Goal: Find specific page/section: Find specific page/section

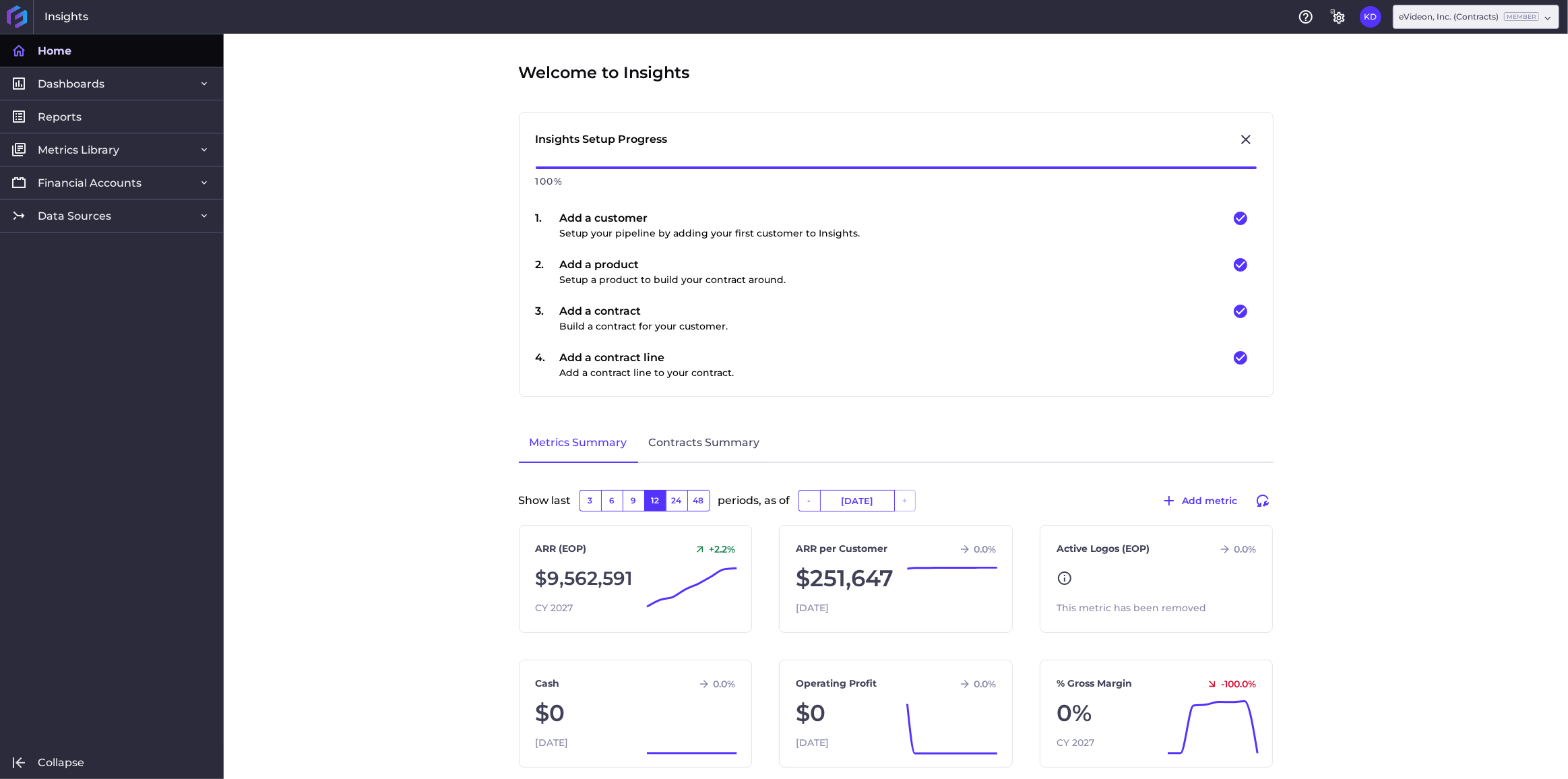
drag, startPoint x: 75, startPoint y: 216, endPoint x: 75, endPoint y: 225, distance: 9.0
click at [75, 216] on span "Data Sources" at bounding box center [74, 216] width 74 height 14
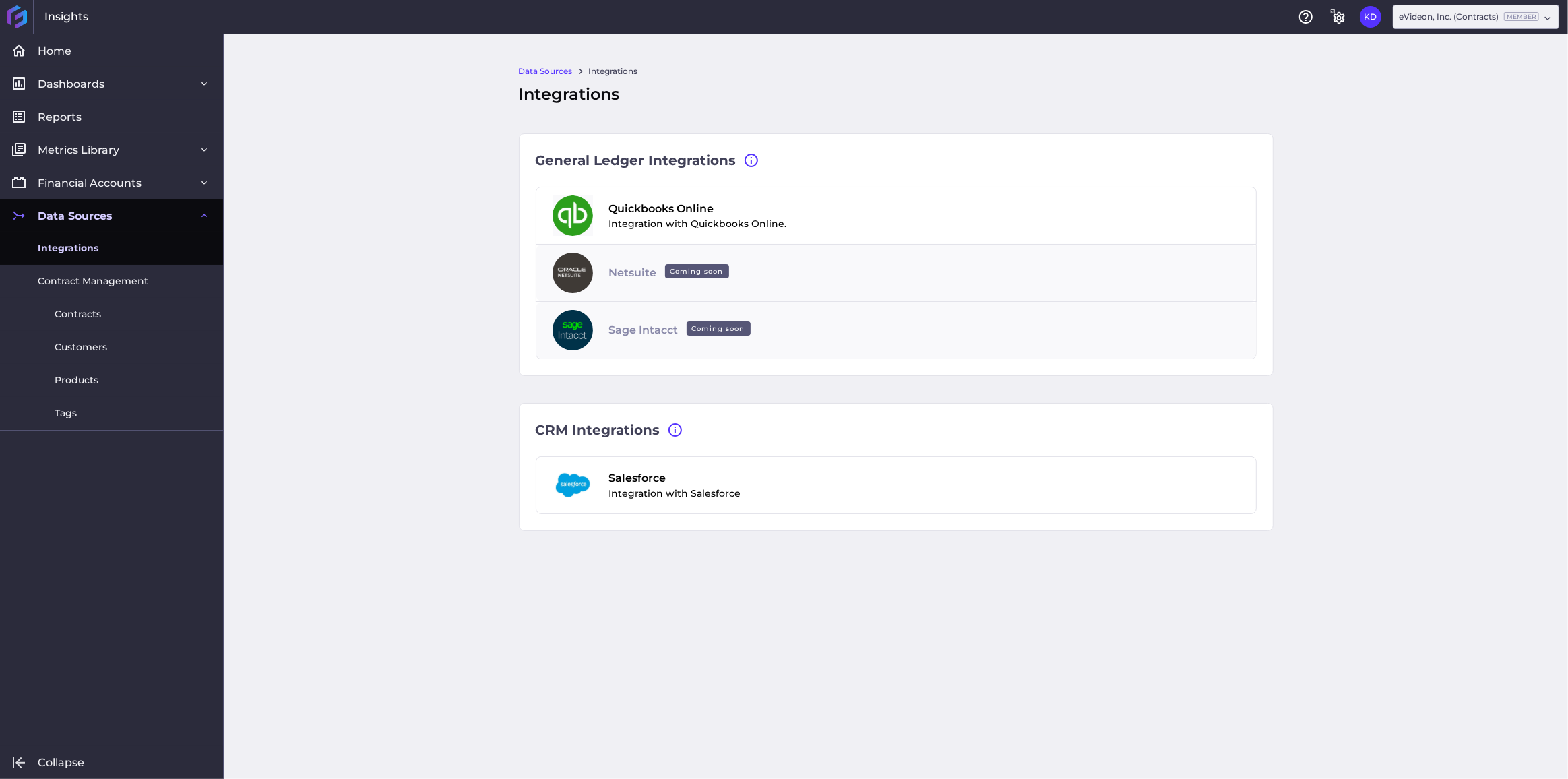
click at [76, 323] on link "Contracts" at bounding box center [111, 314] width 223 height 33
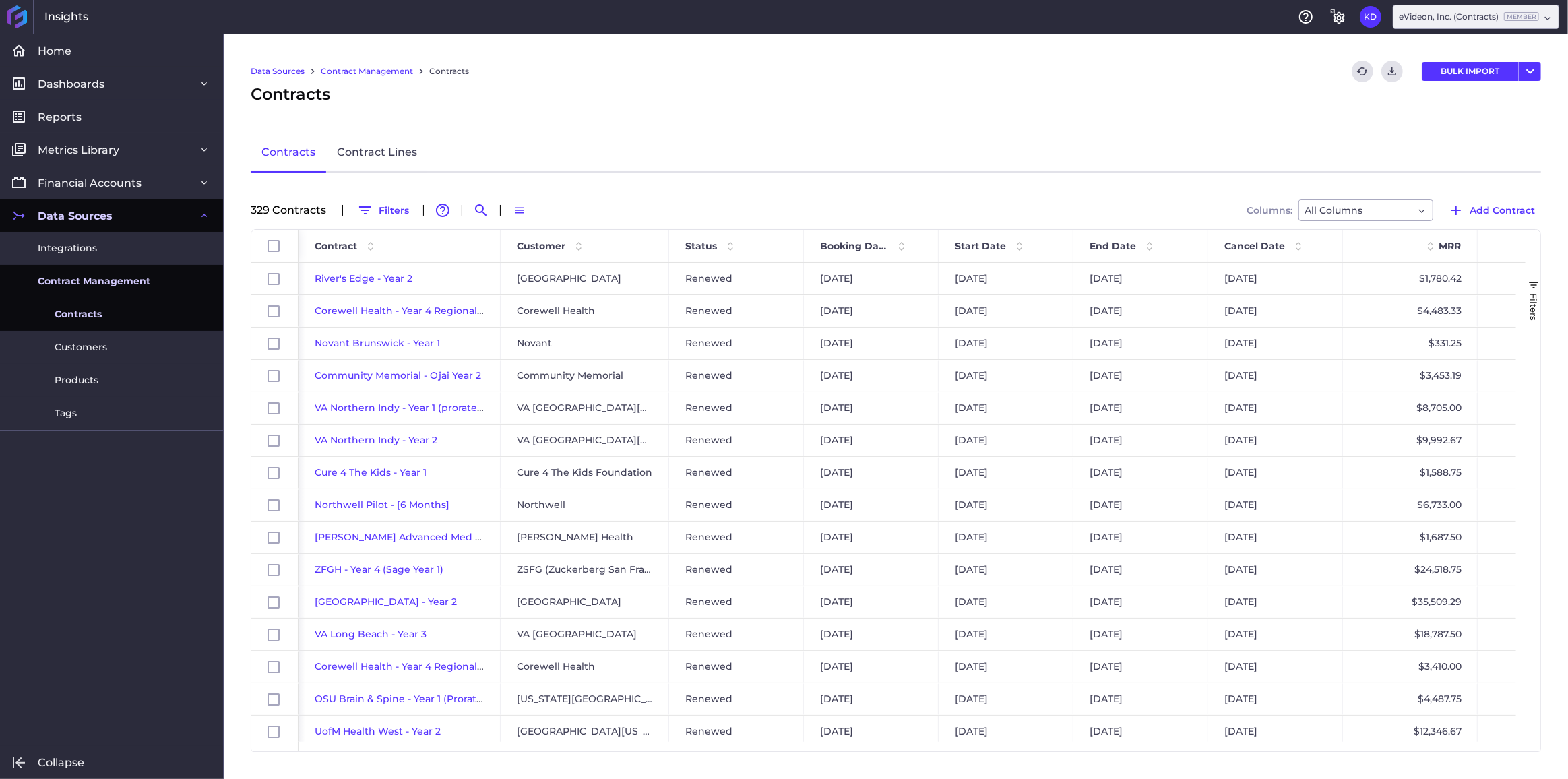
click at [393, 205] on button "Filters" at bounding box center [383, 210] width 64 height 22
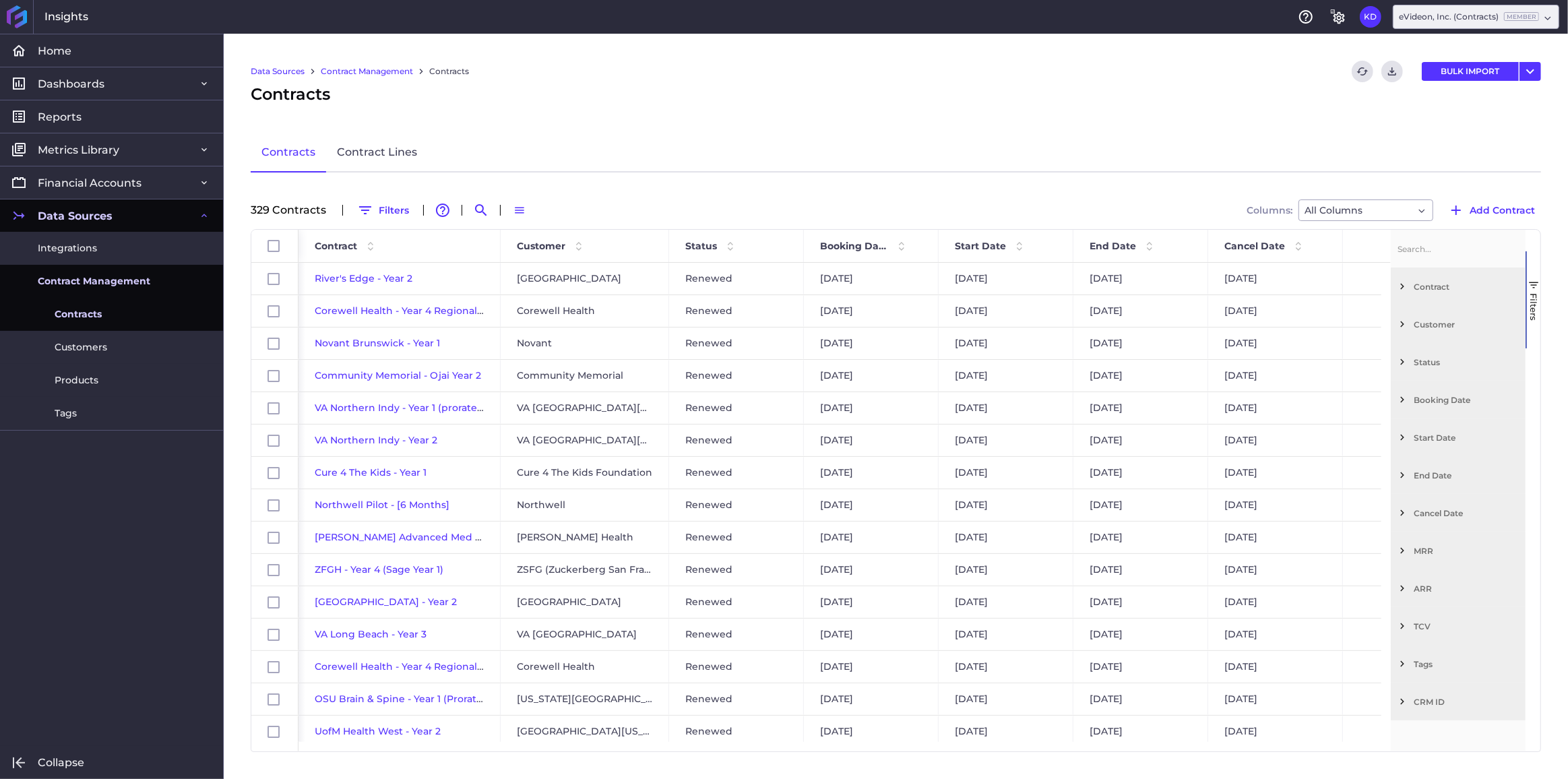
click at [1429, 312] on div "Customer" at bounding box center [1458, 324] width 135 height 38
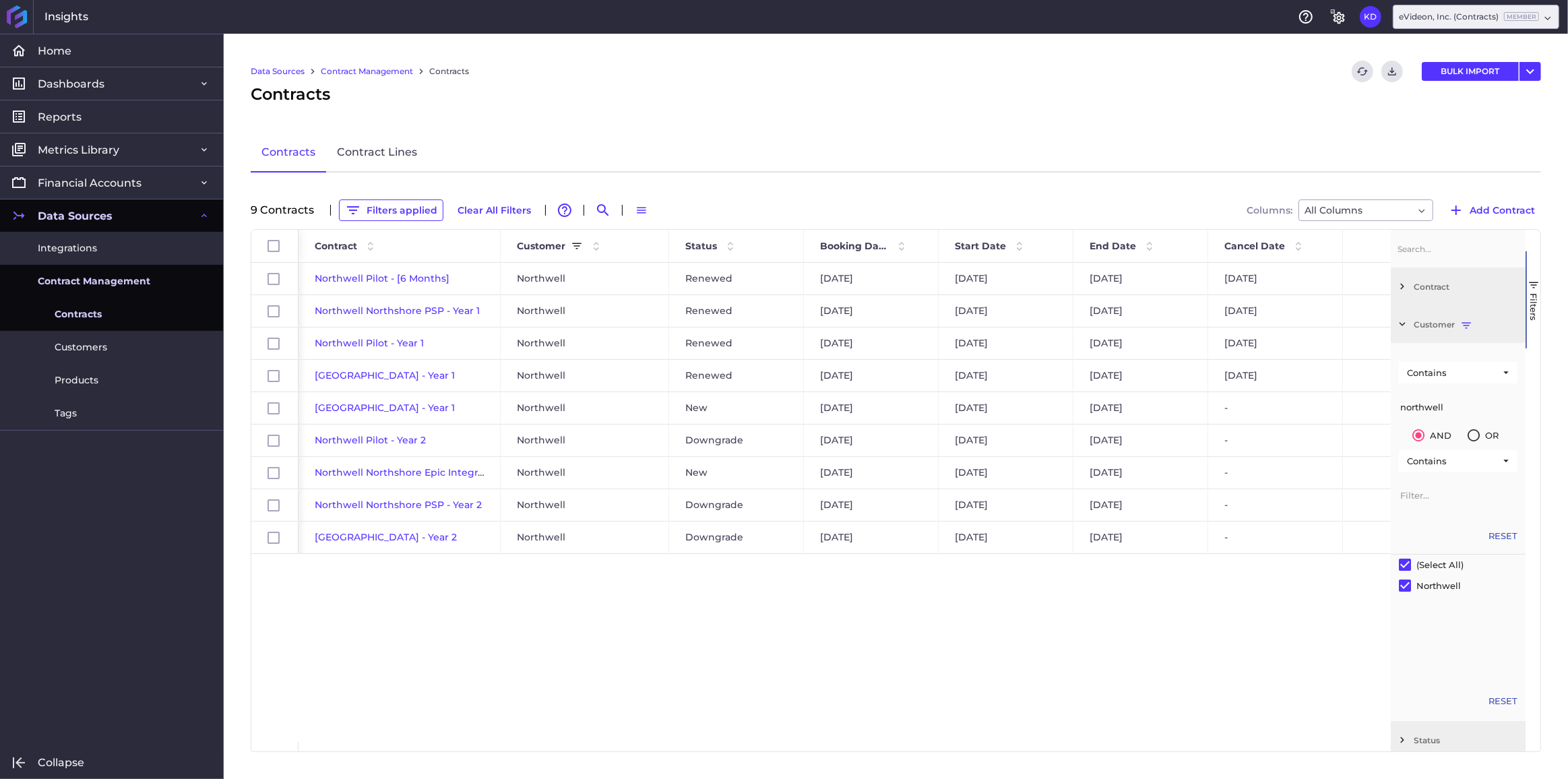
type input "northwell"
click at [382, 205] on button "Filters applied" at bounding box center [391, 210] width 105 height 22
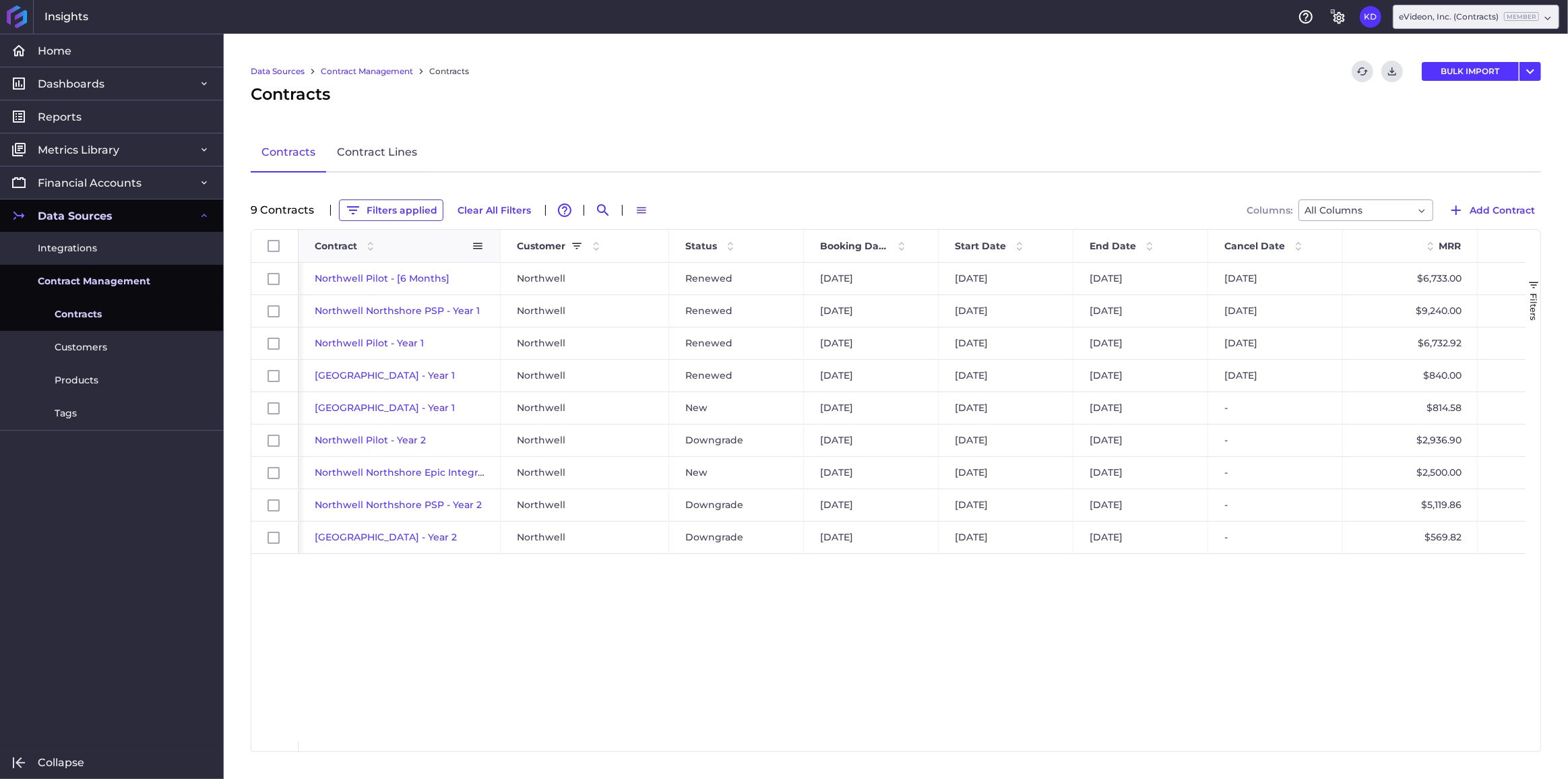
click at [330, 242] on span "Contract" at bounding box center [335, 246] width 43 height 12
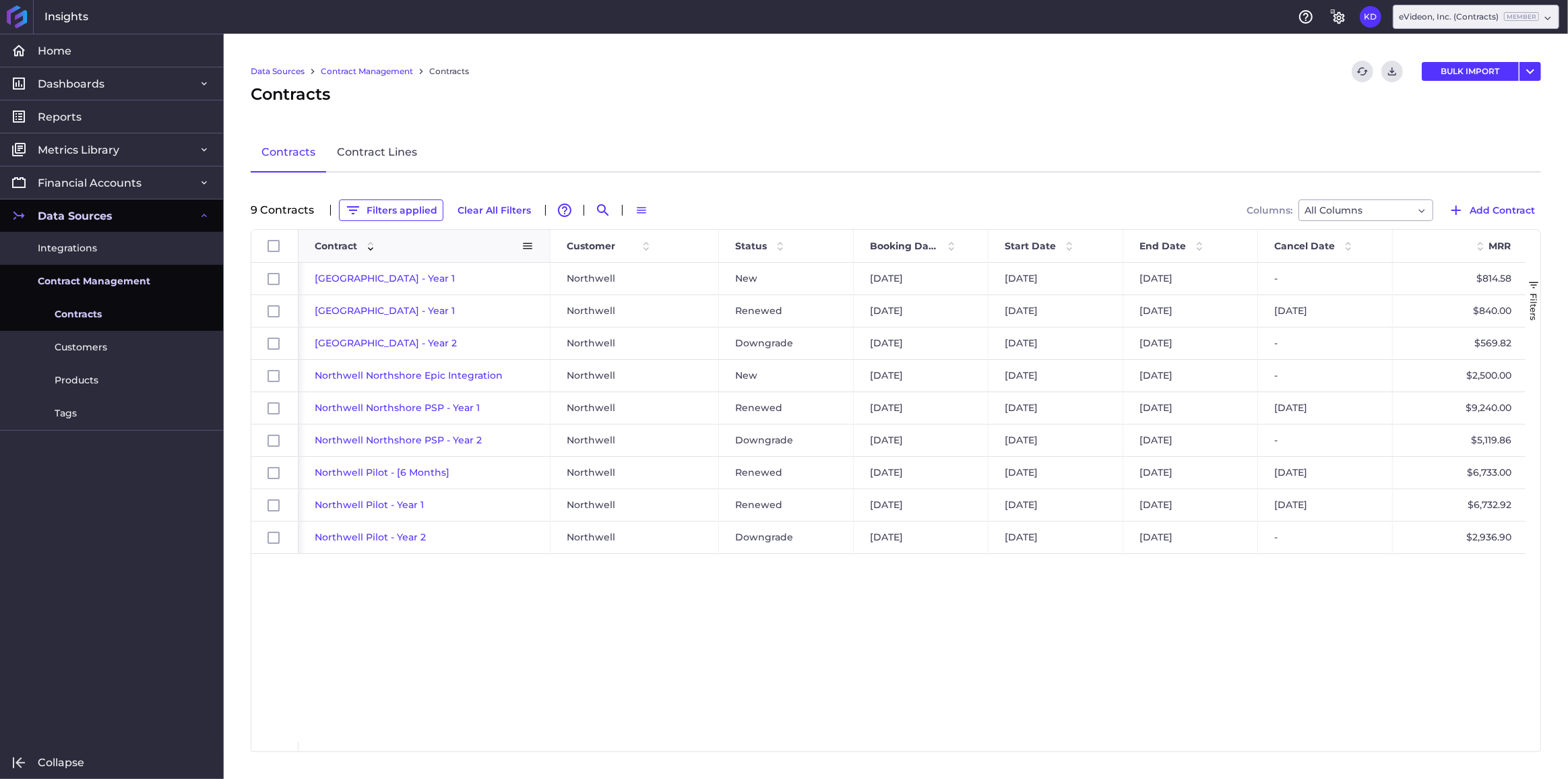
drag, startPoint x: 497, startPoint y: 241, endPoint x: 547, endPoint y: 236, distance: 50.2
click at [547, 236] on div at bounding box center [549, 246] width 5 height 33
click at [1030, 240] on span "Start Date" at bounding box center [1030, 246] width 51 height 12
